Goal: Find specific page/section: Find specific page/section

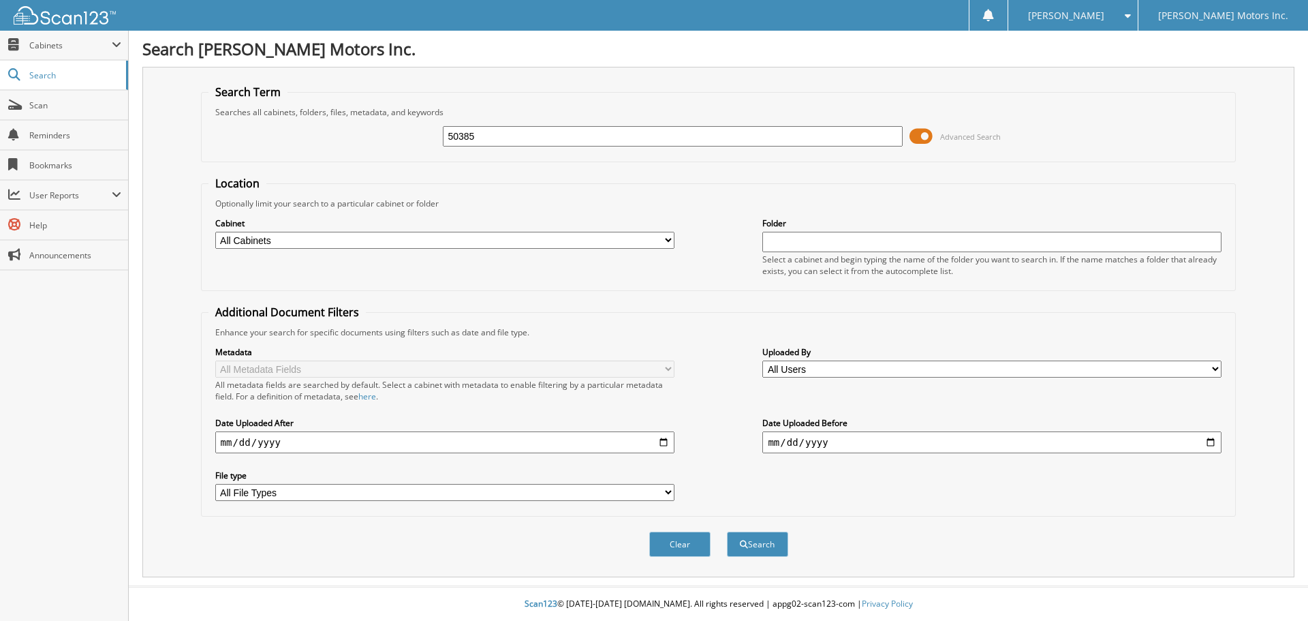
type input "50385"
click at [727, 531] on button "Search" at bounding box center [757, 543] width 61 height 25
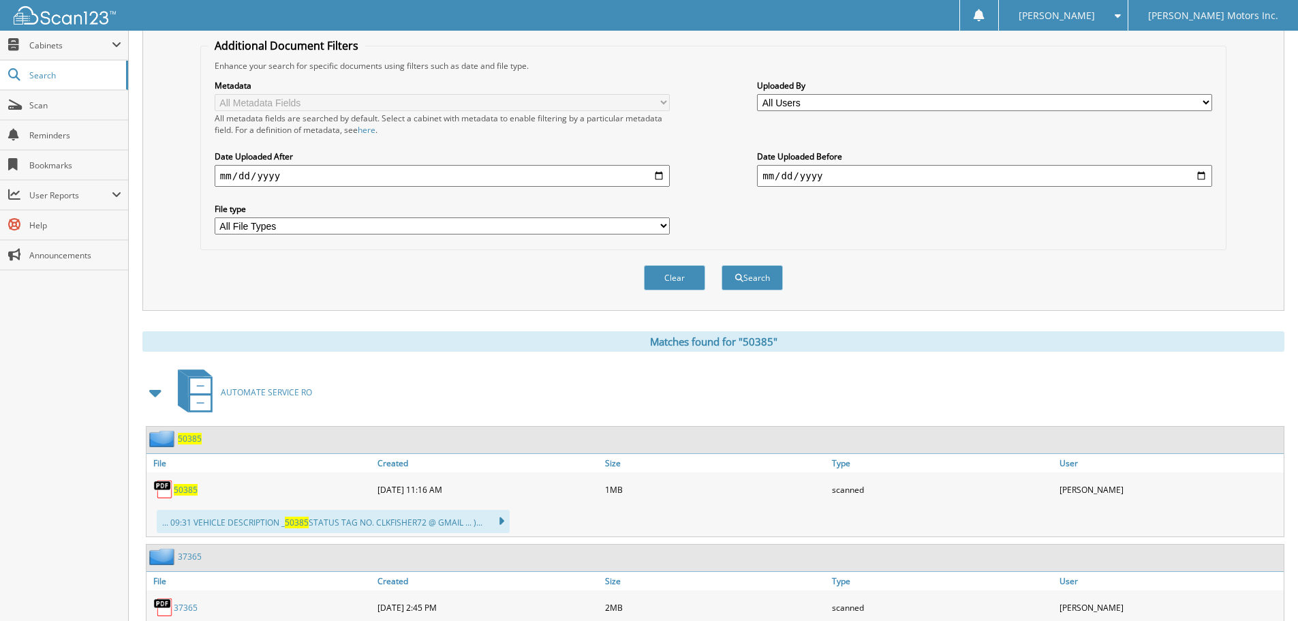
scroll to position [335, 0]
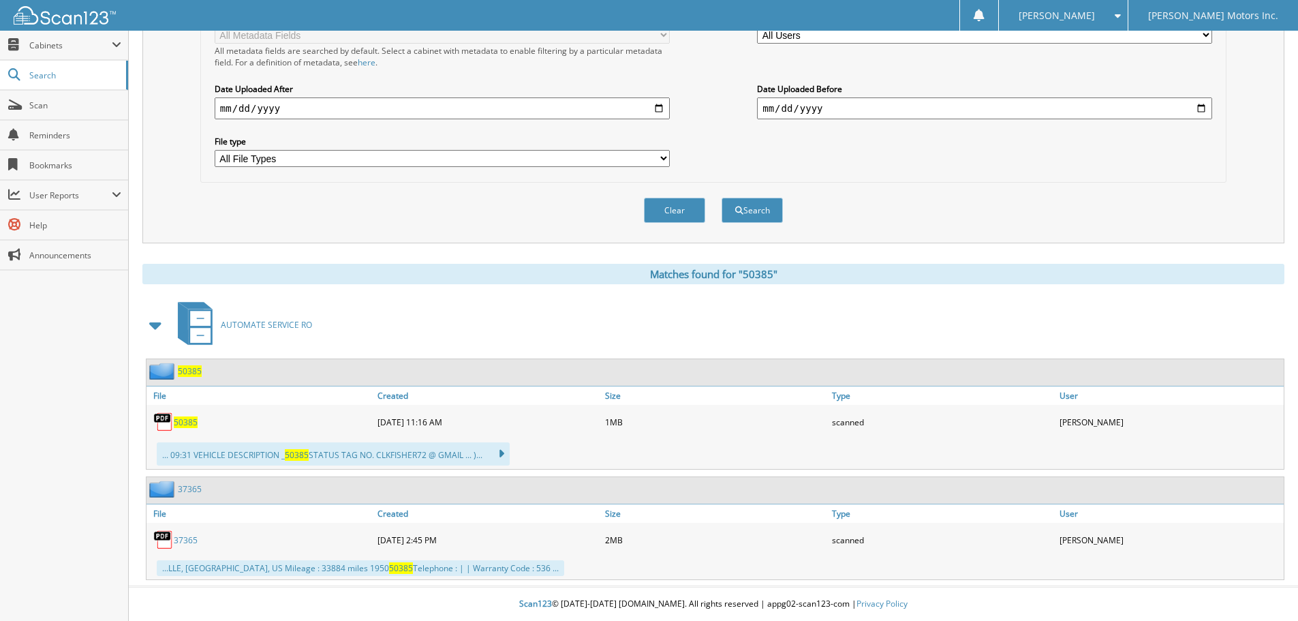
click at [188, 371] on span "50385" at bounding box center [190, 371] width 24 height 12
